Goal: Task Accomplishment & Management: Manage account settings

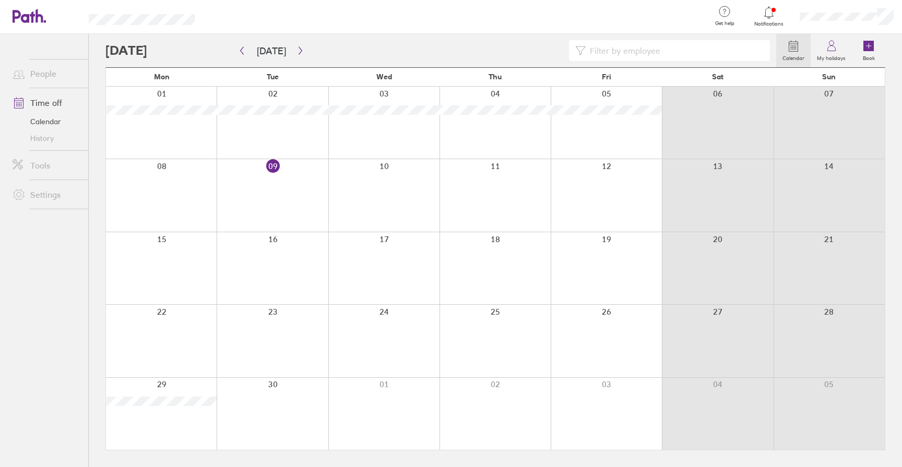
click at [44, 196] on link "Settings" at bounding box center [46, 194] width 84 height 21
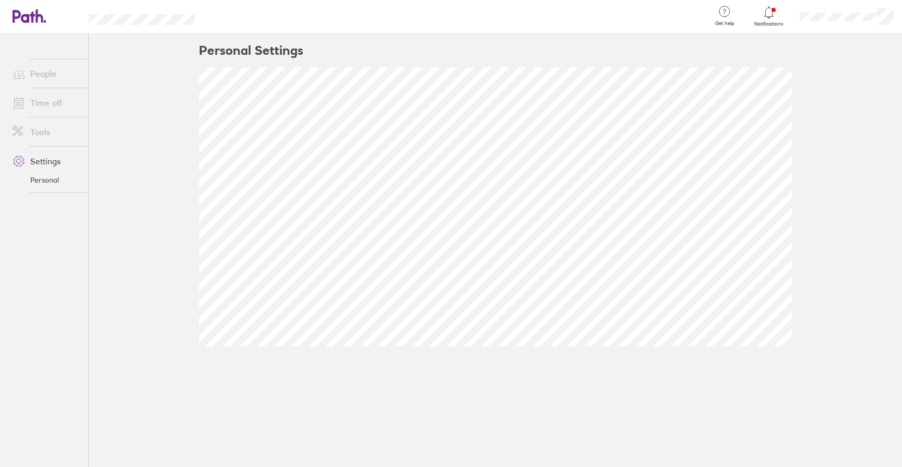
click at [51, 67] on link "People" at bounding box center [46, 73] width 84 height 21
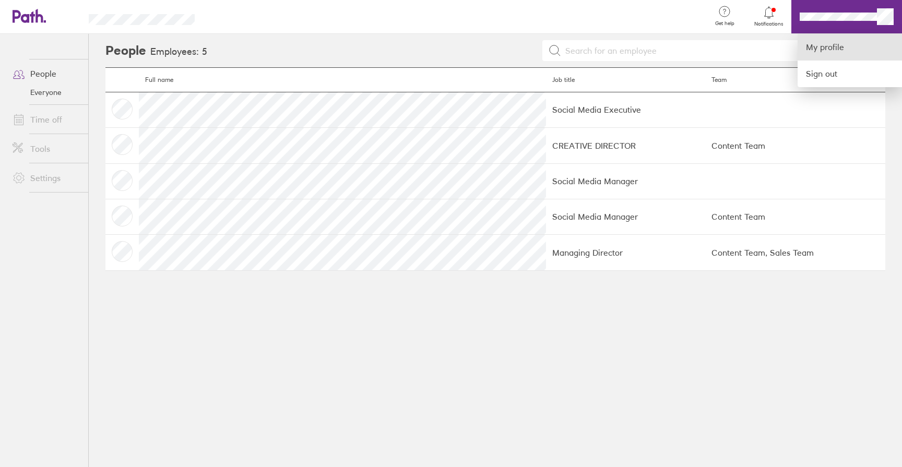
click at [844, 46] on link "My profile" at bounding box center [849, 47] width 104 height 27
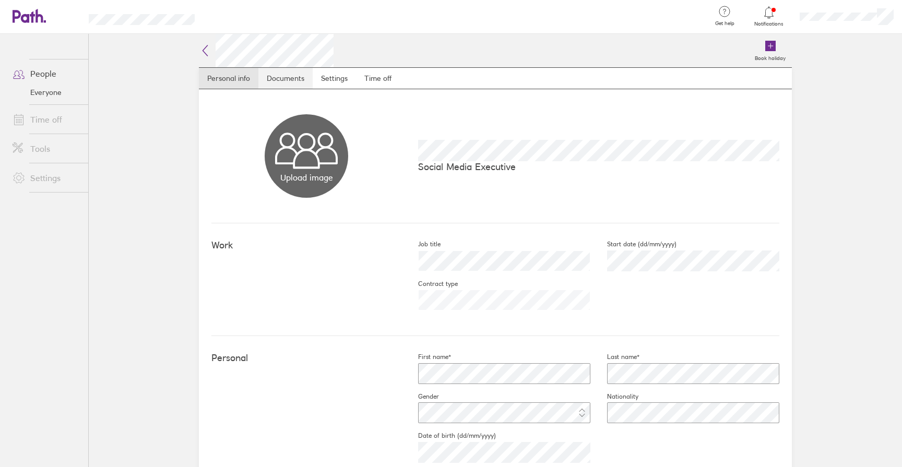
click at [263, 76] on link "Documents" at bounding box center [285, 78] width 54 height 21
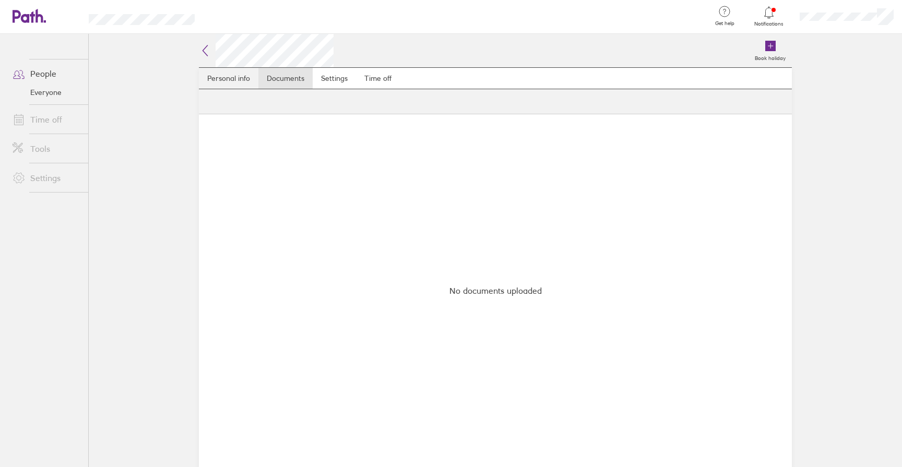
click at [235, 75] on link "Personal info" at bounding box center [228, 78] width 59 height 21
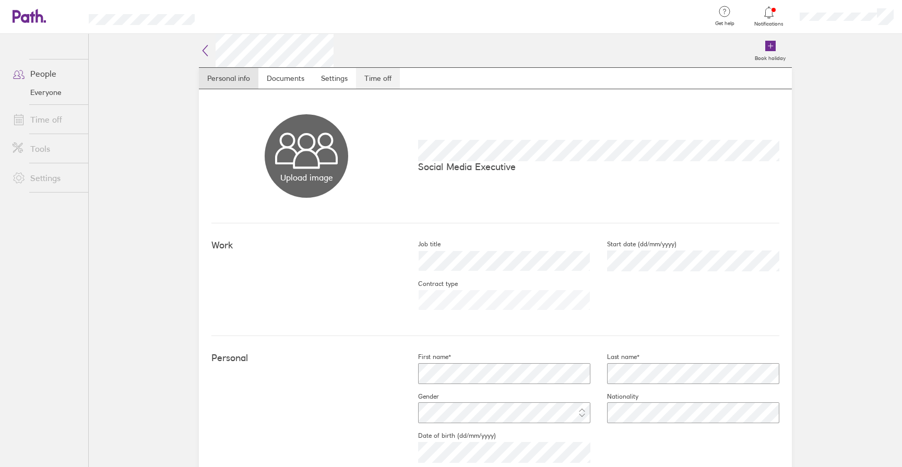
click at [365, 81] on link "Time off" at bounding box center [378, 78] width 44 height 21
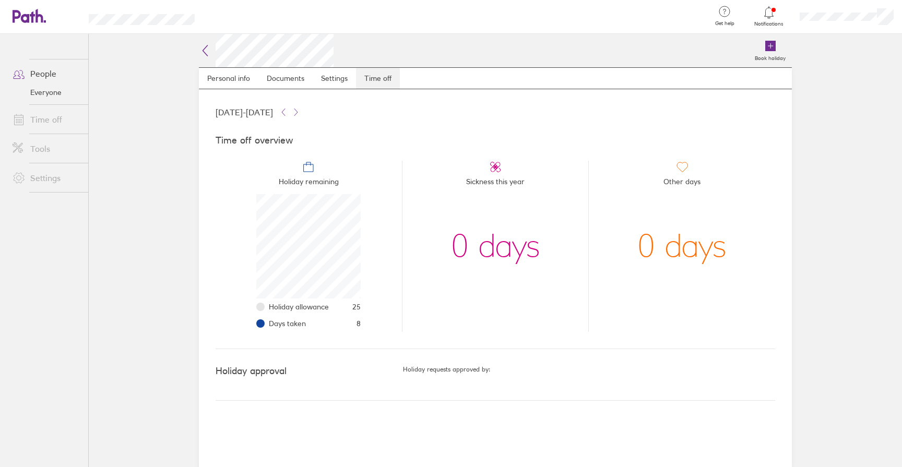
scroll to position [104, 104]
click at [50, 114] on link "Time off" at bounding box center [46, 119] width 84 height 21
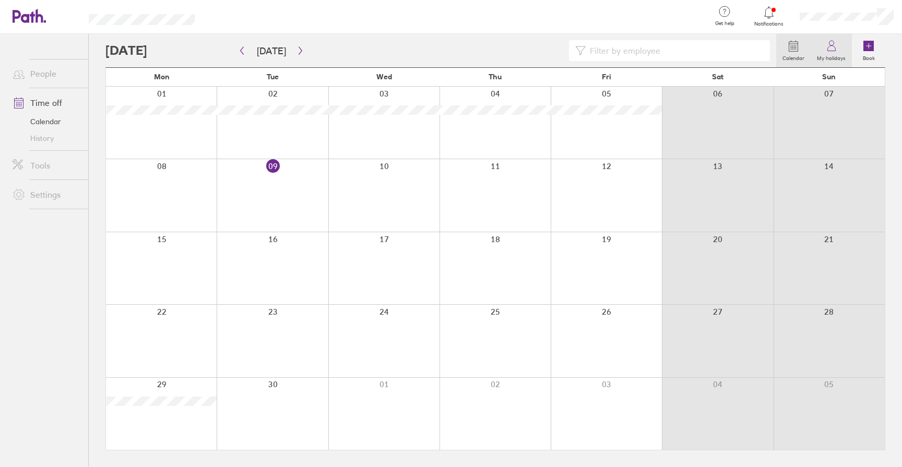
click at [823, 44] on link "My holidays" at bounding box center [830, 50] width 41 height 33
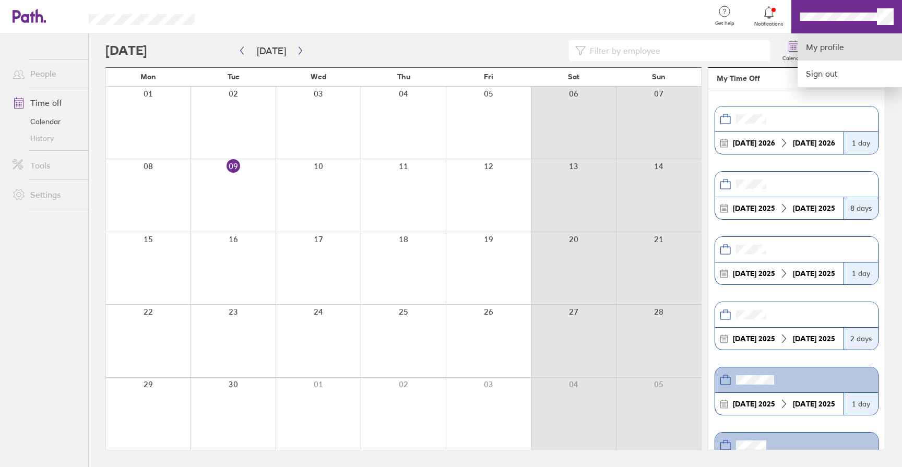
click at [826, 46] on link "My profile" at bounding box center [849, 47] width 104 height 27
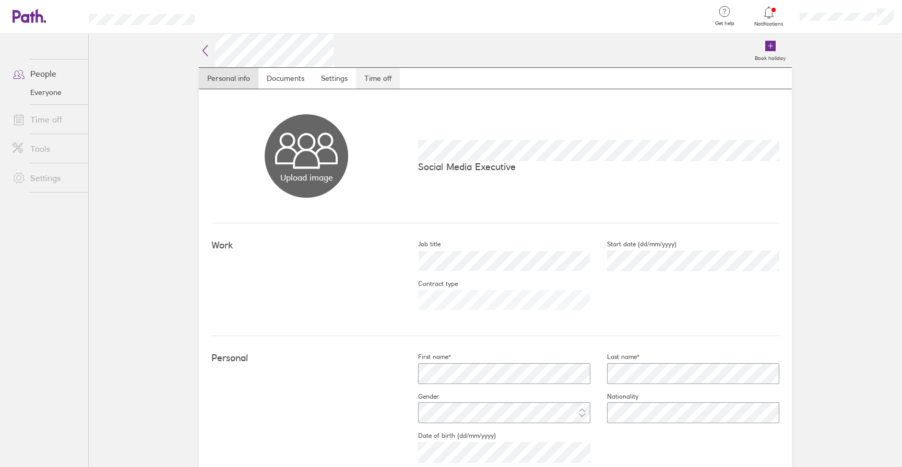
click at [372, 77] on link "Time off" at bounding box center [378, 78] width 44 height 21
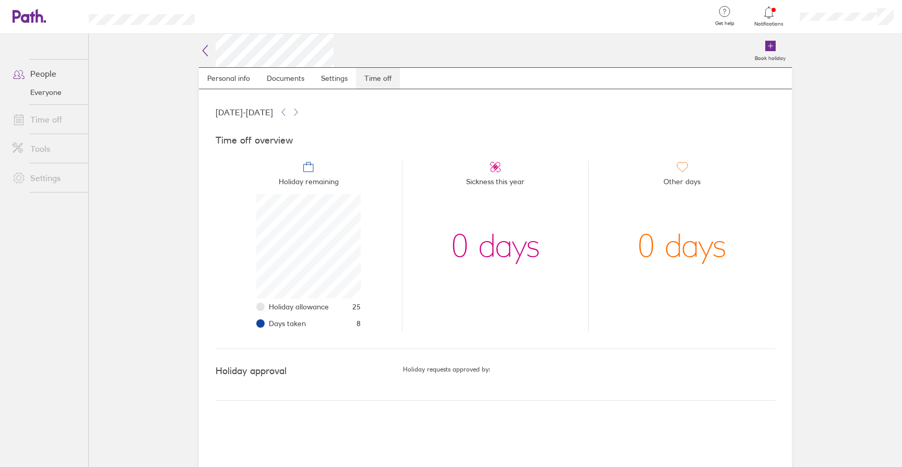
scroll to position [104, 104]
click at [214, 50] on h2 at bounding box center [266, 50] width 135 height 33
click at [44, 126] on link "Time off" at bounding box center [46, 119] width 84 height 21
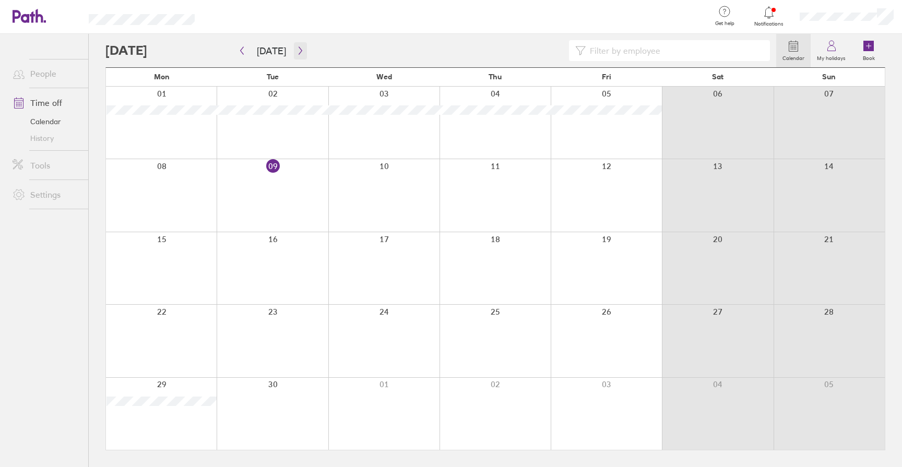
click at [296, 50] on icon "button" at bounding box center [300, 50] width 8 height 8
